Goal: Information Seeking & Learning: Understand process/instructions

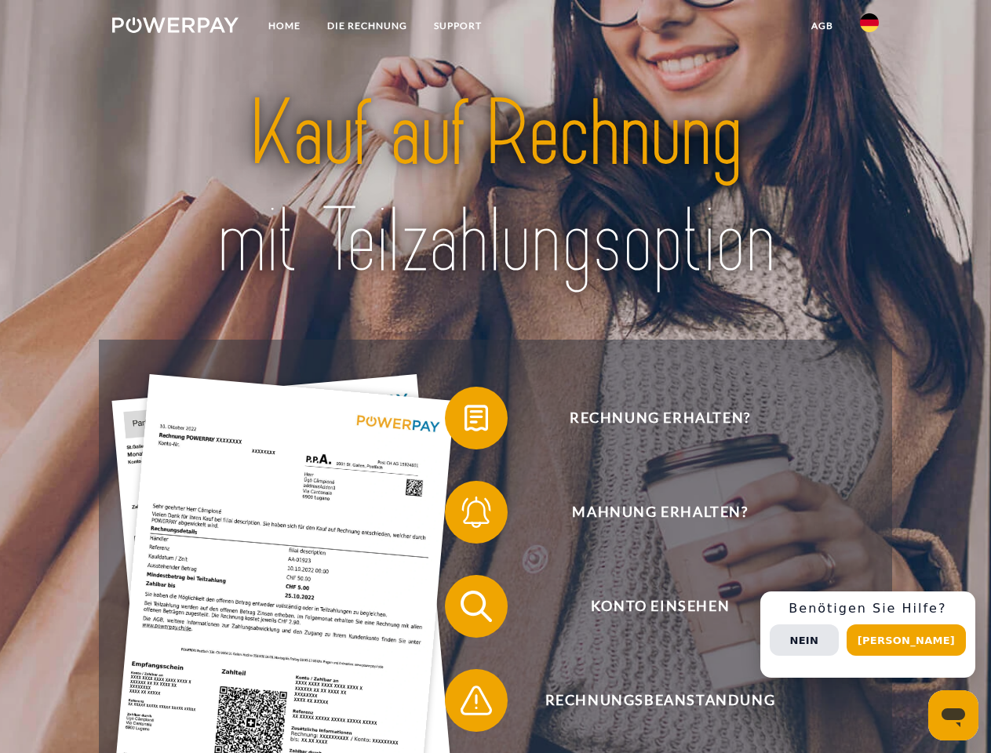
click at [175, 27] on img at bounding box center [175, 25] width 126 height 16
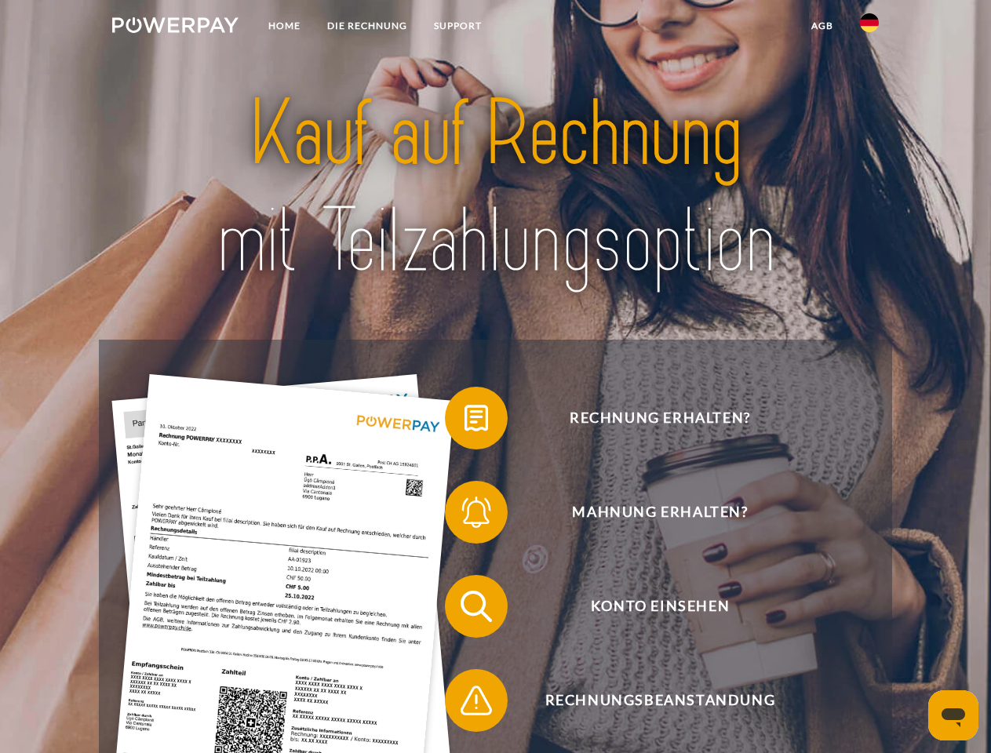
click at [869, 27] on img at bounding box center [869, 22] width 19 height 19
click at [821, 26] on link "agb" at bounding box center [822, 26] width 49 height 28
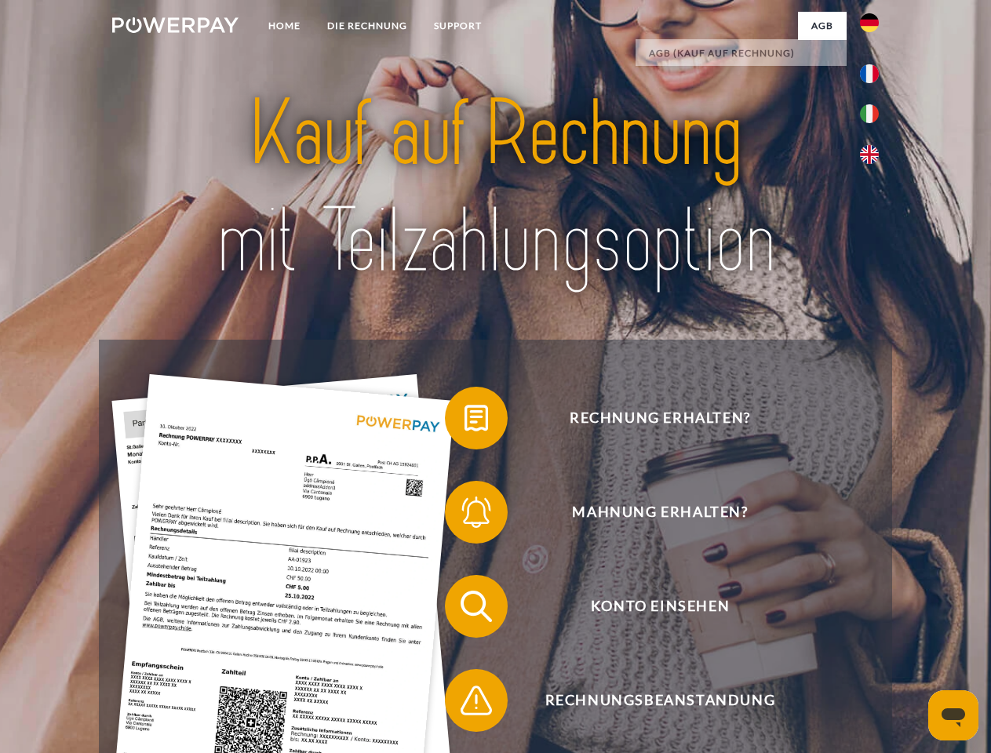
click at [464, 421] on span at bounding box center [452, 418] width 78 height 78
click at [464, 515] on span at bounding box center [452, 512] width 78 height 78
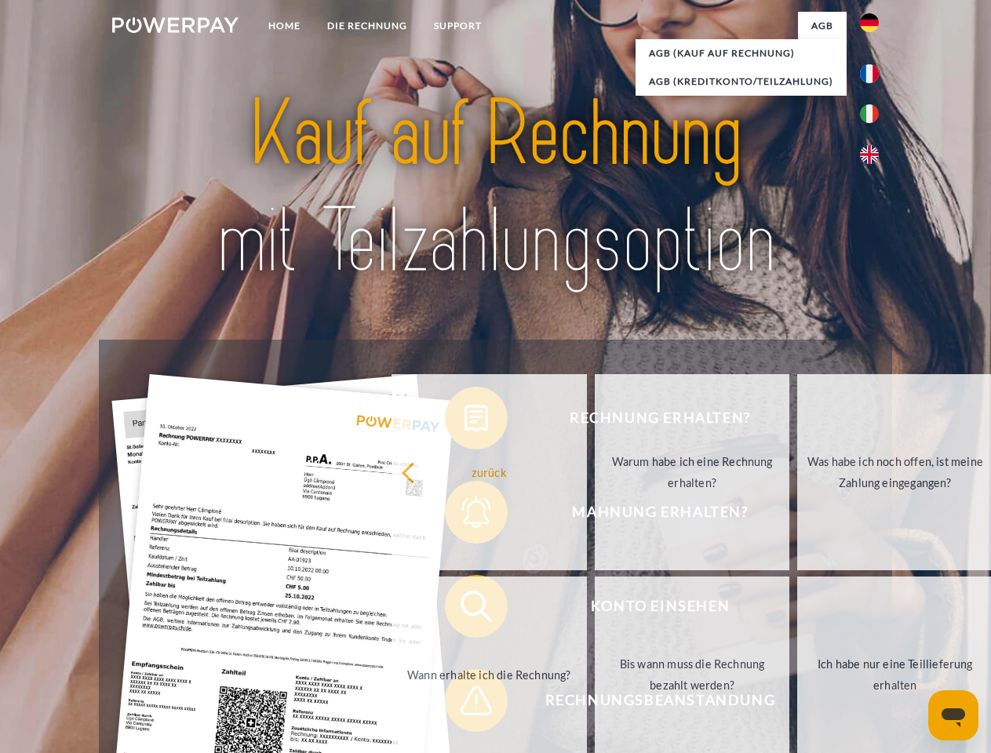
click at [595, 609] on link "Bis wann muss die Rechnung bezahlt werden?" at bounding box center [692, 674] width 195 height 196
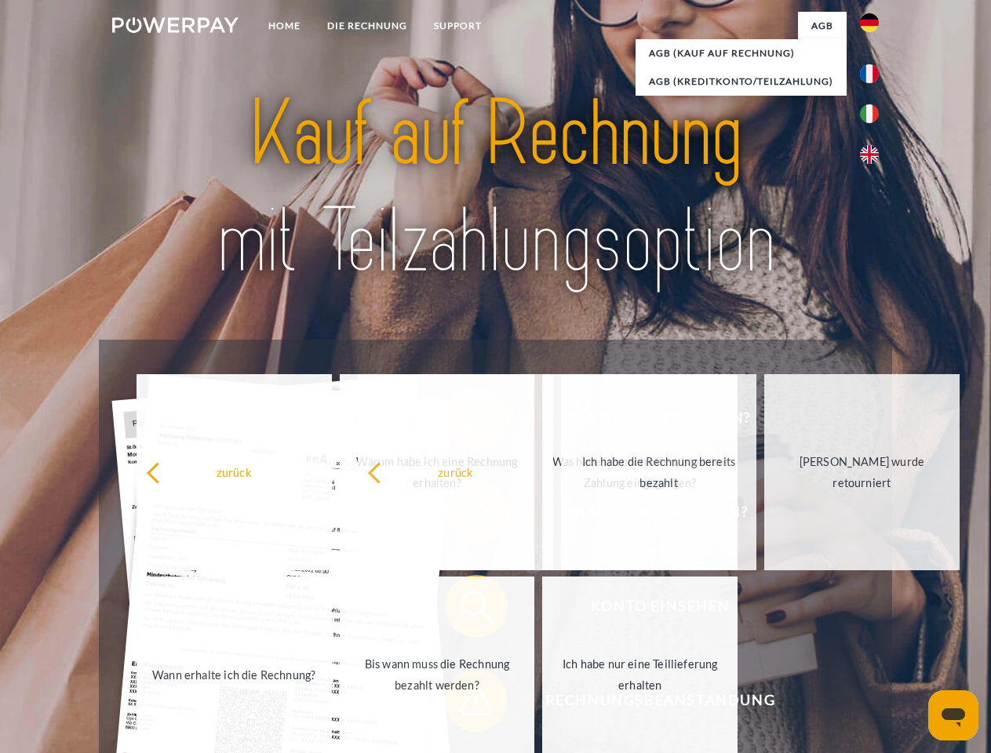
click at [464, 704] on span at bounding box center [452, 700] width 78 height 78
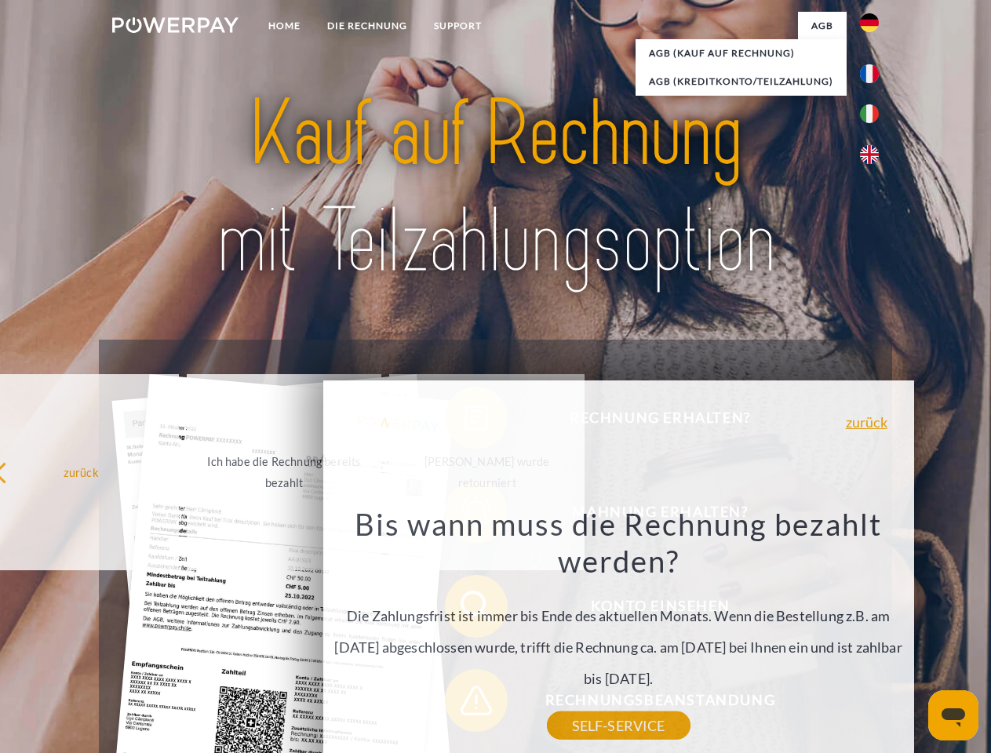
click at [873, 635] on div "Rechnung erhalten? Mahnung erhalten? Konto einsehen" at bounding box center [495, 653] width 792 height 627
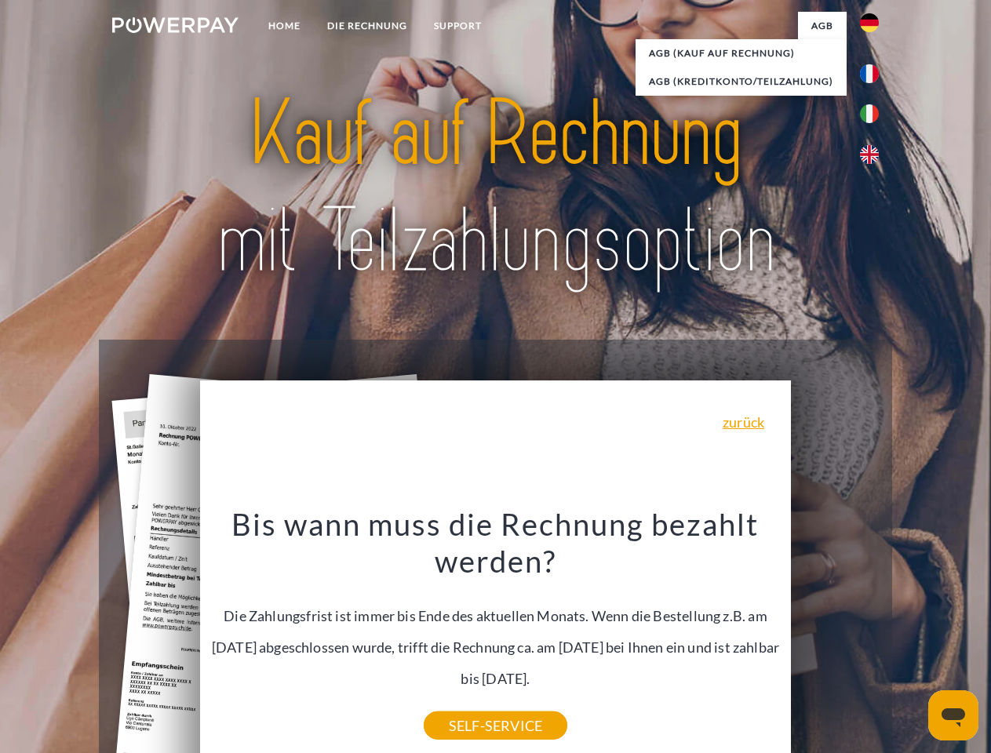
click at [835, 638] on span "Konto einsehen" at bounding box center [659, 606] width 384 height 63
click at [911, 640] on header "Home DIE RECHNUNG SUPPORT" at bounding box center [495, 541] width 991 height 1083
